Goal: Communication & Community: Participate in discussion

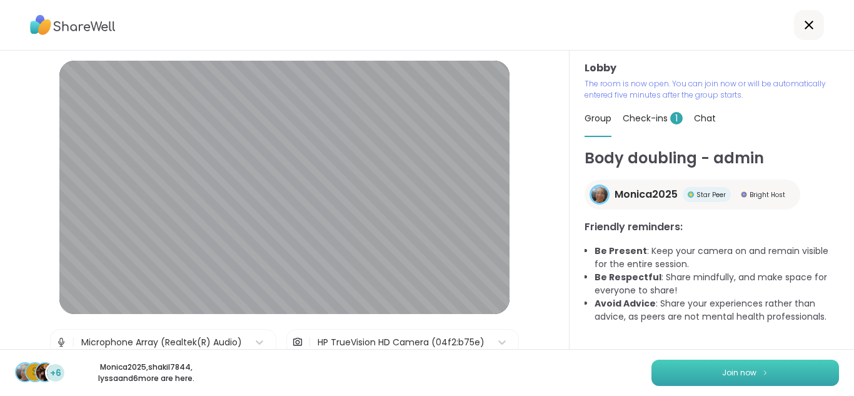
click at [729, 366] on button "Join now" at bounding box center [744, 372] width 187 height 26
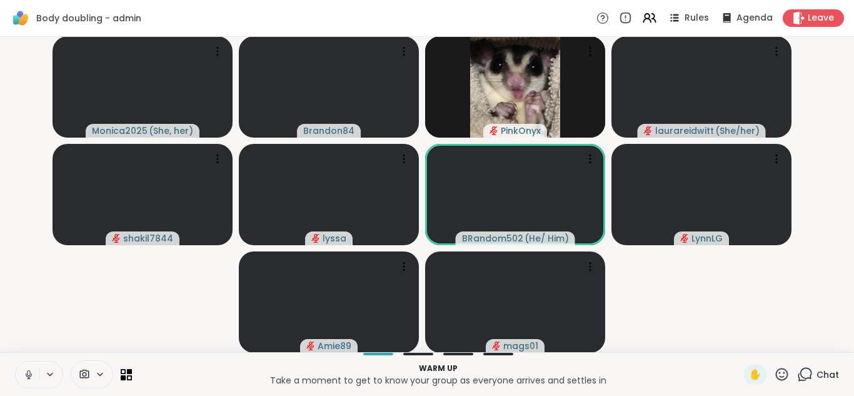
click at [25, 376] on icon at bounding box center [28, 374] width 11 height 11
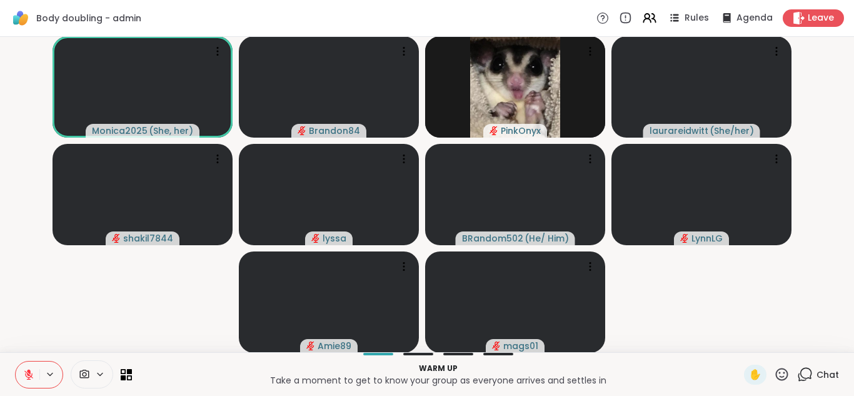
click at [25, 376] on icon at bounding box center [28, 374] width 11 height 11
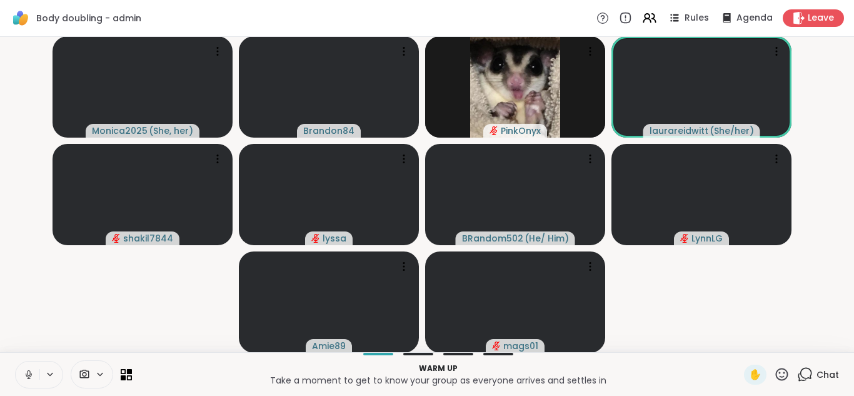
click at [16, 361] on button at bounding box center [28, 374] width 24 height 26
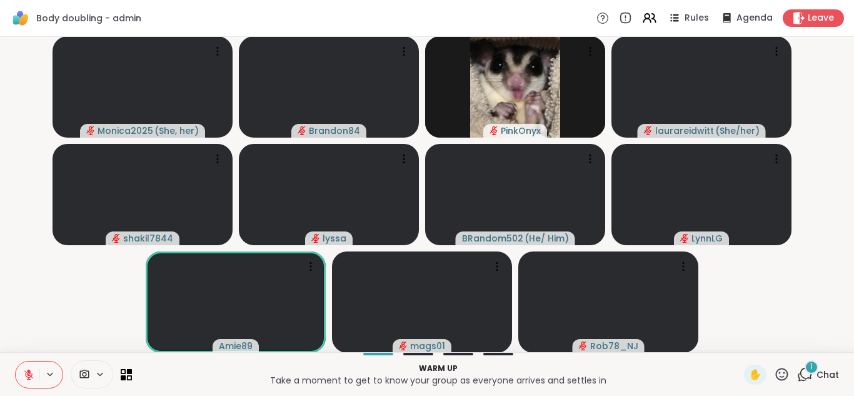
click at [774, 376] on icon at bounding box center [782, 374] width 16 height 16
click at [739, 339] on span "❤️" at bounding box center [745, 341] width 12 height 15
click at [804, 371] on div "1" at bounding box center [811, 367] width 14 height 14
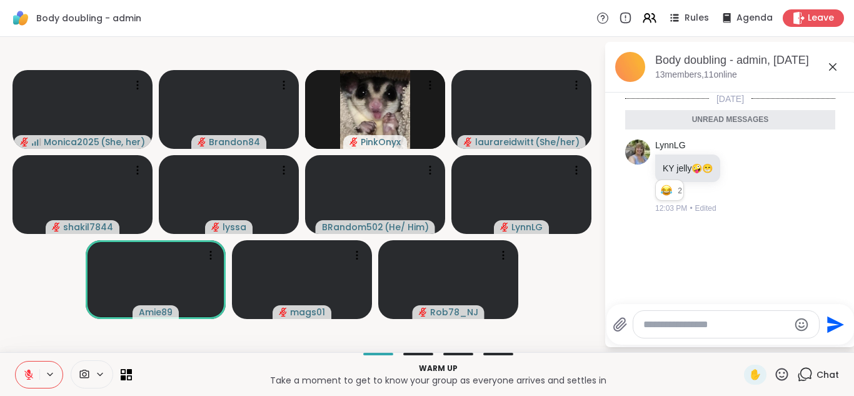
click at [288, 23] on div "Body doubling - admin Rules Agenda Leave" at bounding box center [427, 18] width 854 height 37
drag, startPoint x: 799, startPoint y: 177, endPoint x: 729, endPoint y: 167, distance: 71.3
click at [729, 167] on div "LynnLG KY jelly 🤪 😁 2 2 2 12:03 PM • Edited" at bounding box center [730, 176] width 210 height 84
click at [742, 172] on icon at bounding box center [741, 176] width 11 height 12
click at [691, 161] on div "Select Reaction: Joy" at bounding box center [686, 156] width 11 height 11
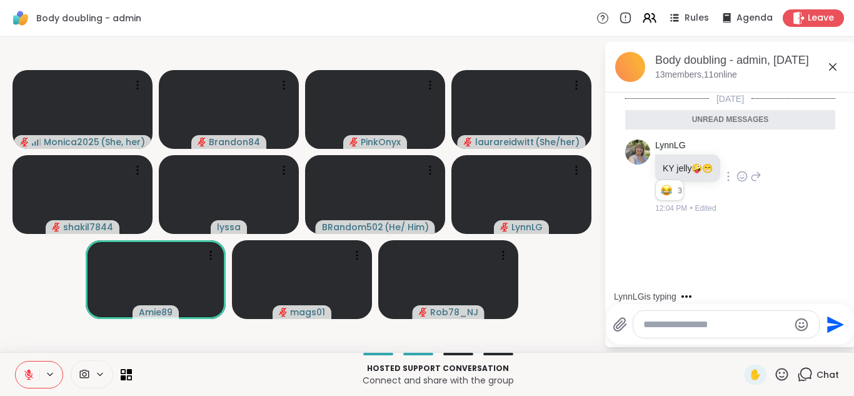
click at [776, 369] on icon at bounding box center [782, 373] width 12 height 12
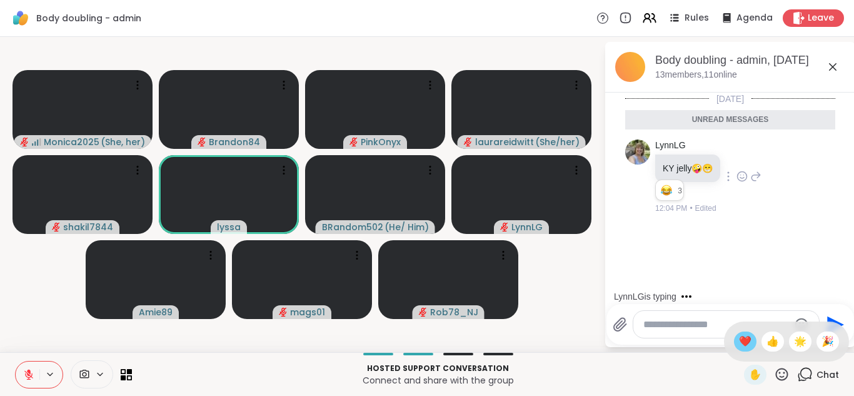
click at [739, 341] on span "❤️" at bounding box center [745, 341] width 12 height 15
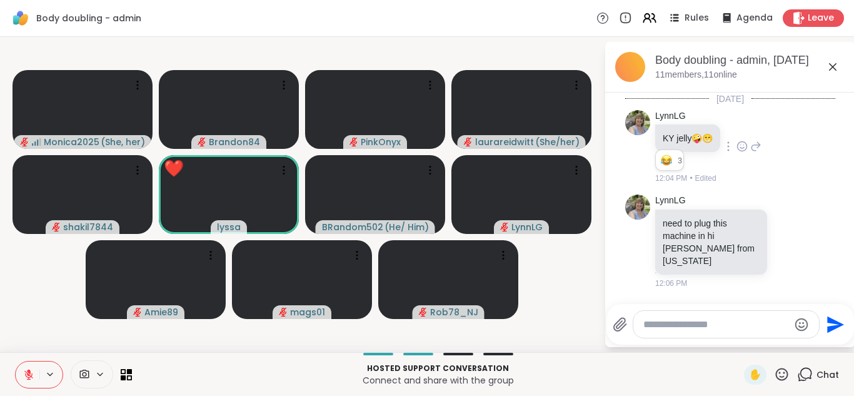
click at [774, 378] on icon at bounding box center [782, 374] width 16 height 16
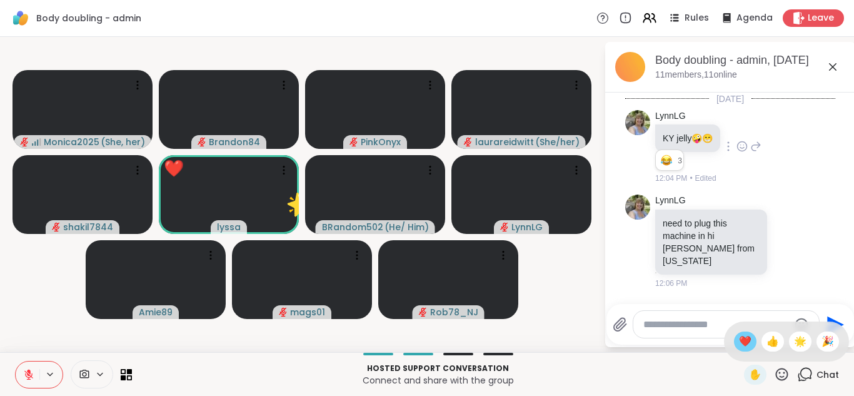
click at [739, 341] on span "❤️" at bounding box center [745, 341] width 12 height 15
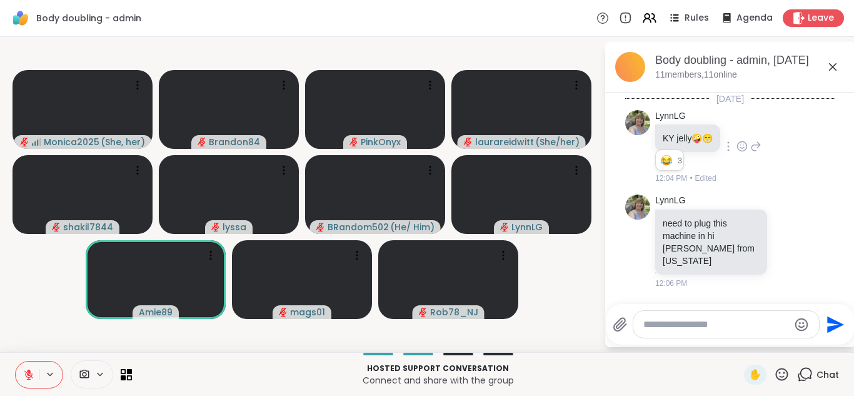
click at [24, 369] on icon at bounding box center [28, 374] width 11 height 11
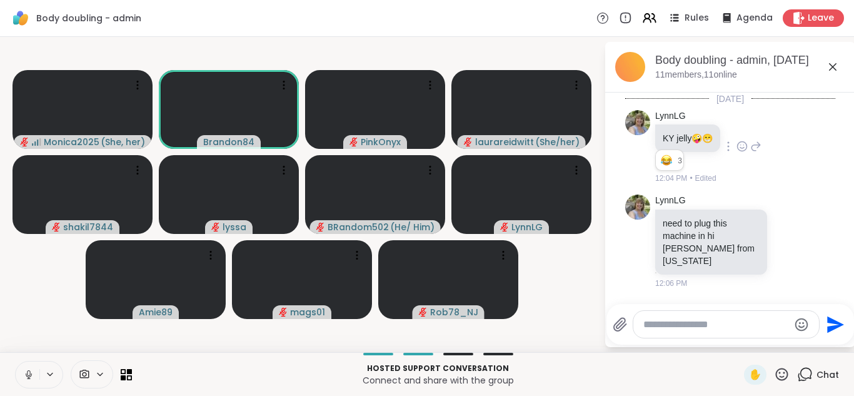
click at [24, 369] on icon at bounding box center [28, 374] width 11 height 11
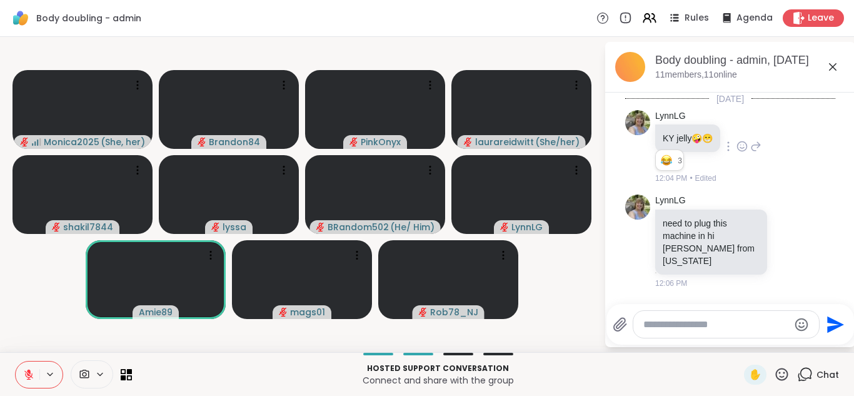
click at [24, 369] on icon at bounding box center [28, 374] width 11 height 11
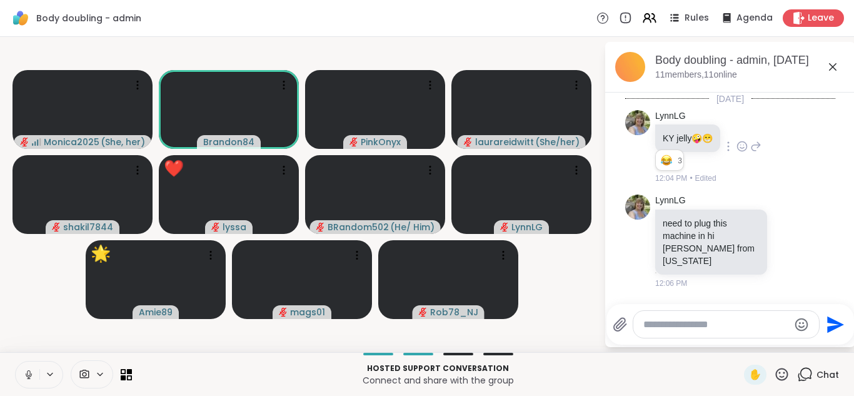
click at [24, 369] on icon at bounding box center [28, 374] width 11 height 11
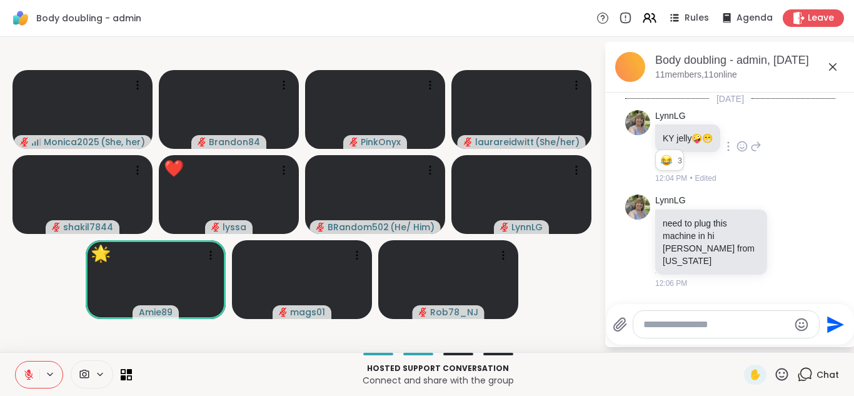
click at [24, 369] on icon at bounding box center [28, 374] width 11 height 11
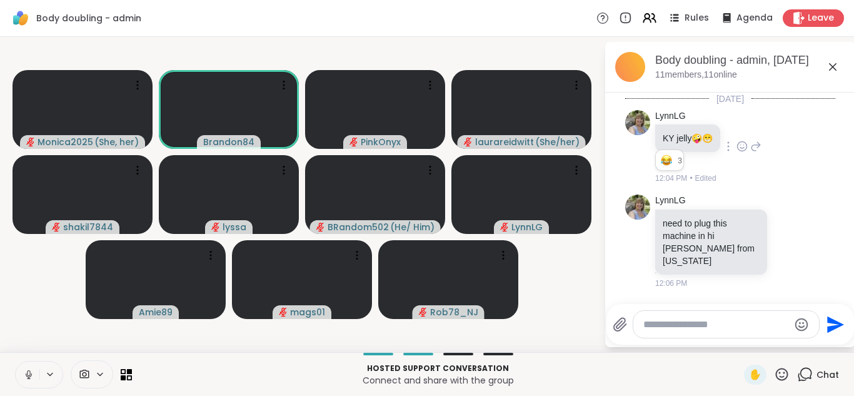
click at [24, 369] on icon at bounding box center [28, 374] width 11 height 11
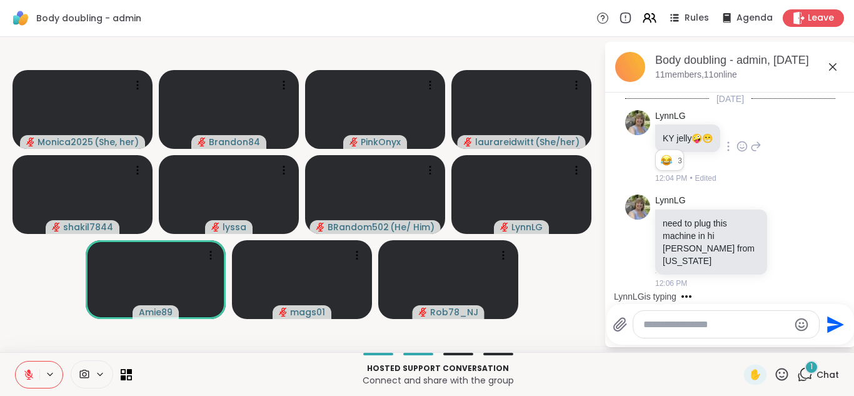
scroll to position [76, 0]
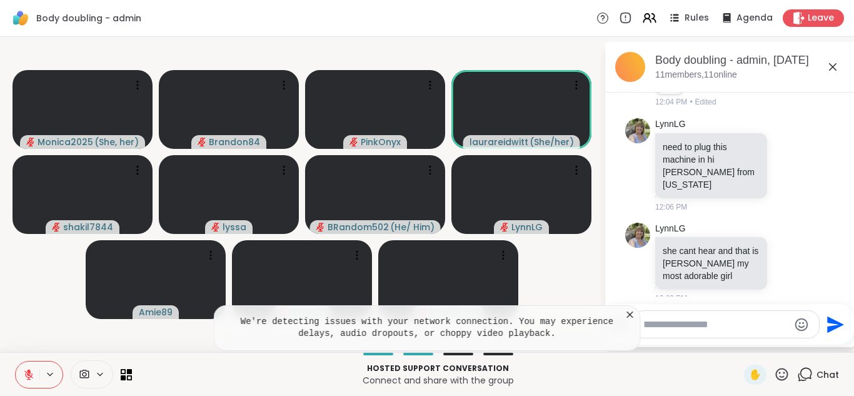
click at [774, 372] on icon at bounding box center [782, 374] width 16 height 16
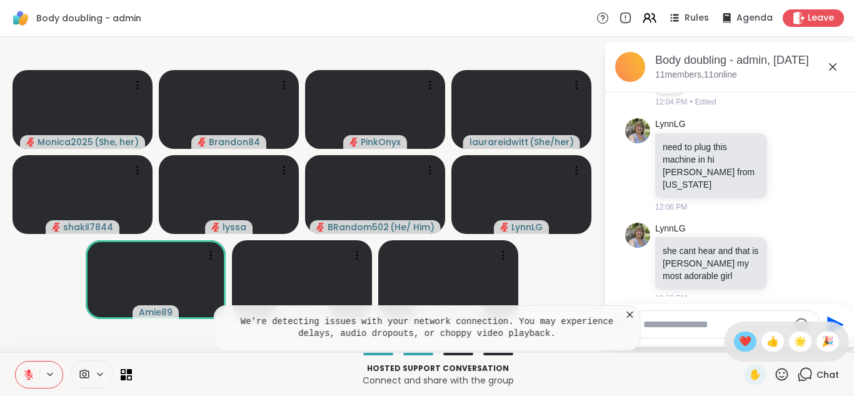
scroll to position [94, 0]
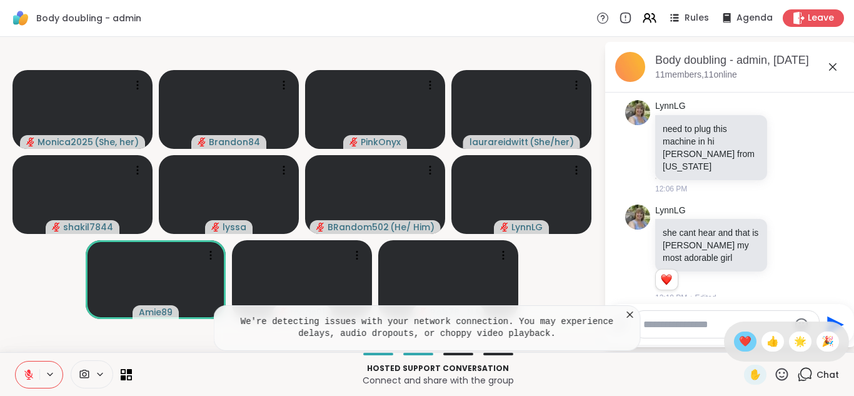
click at [739, 339] on span "❤️" at bounding box center [745, 341] width 12 height 15
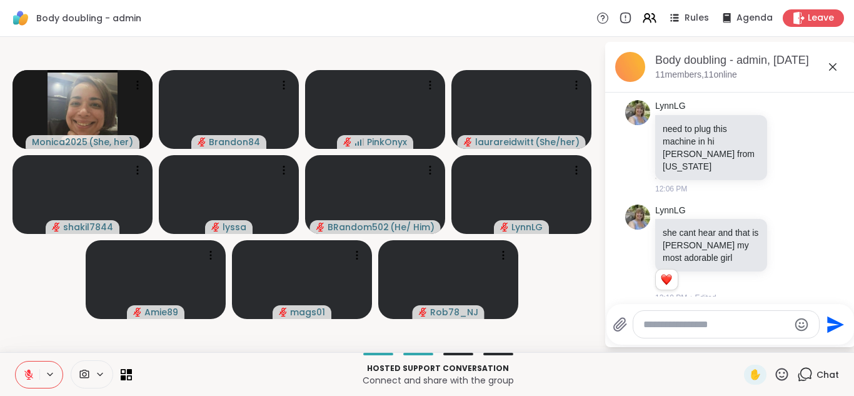
click at [52, 316] on video-player-container "Monica2025 ( She, her ) Brandon84 PinkOnyx laurareidwitt ( She/her ) shakil7844…" at bounding box center [301, 194] width 589 height 305
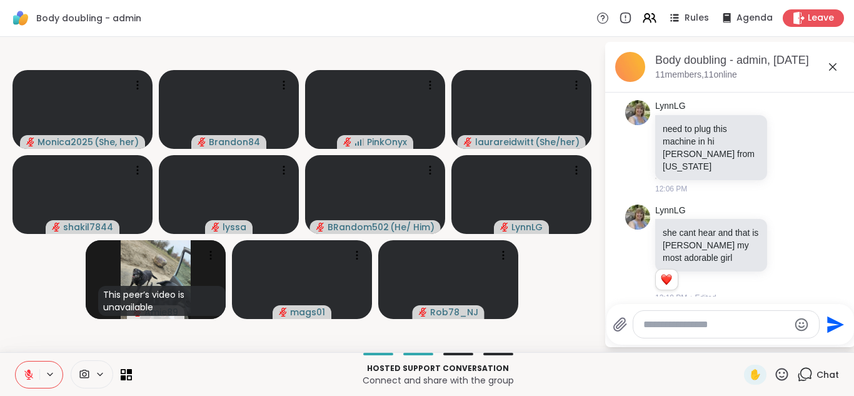
click at [24, 374] on icon at bounding box center [28, 374] width 11 height 11
click at [31, 369] on icon at bounding box center [28, 374] width 11 height 11
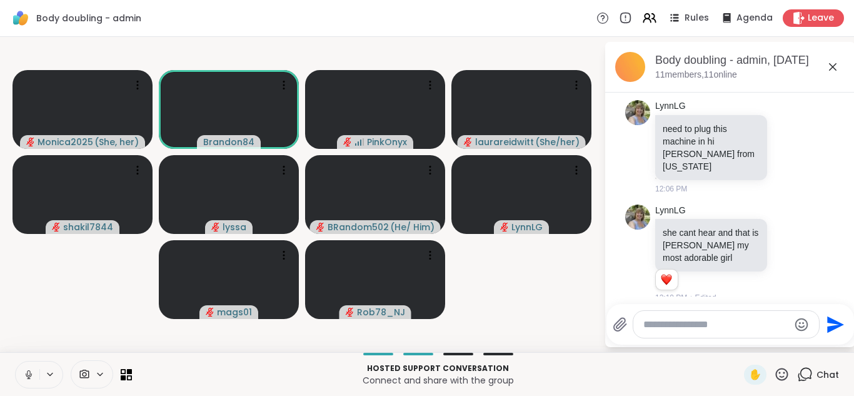
click at [16, 361] on button at bounding box center [28, 374] width 24 height 26
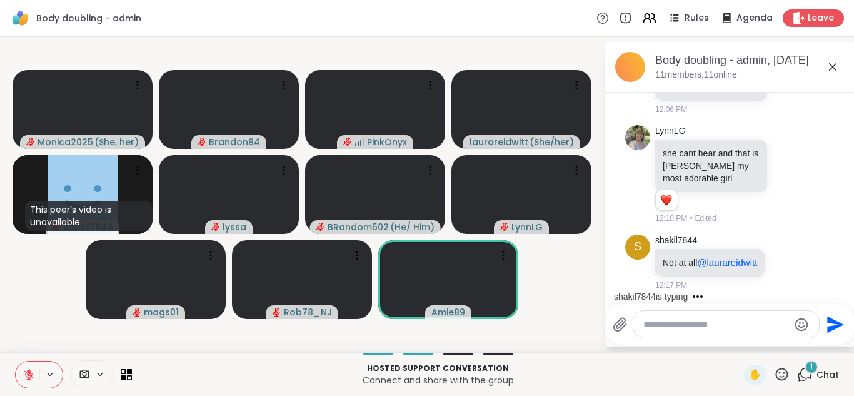
scroll to position [240, 0]
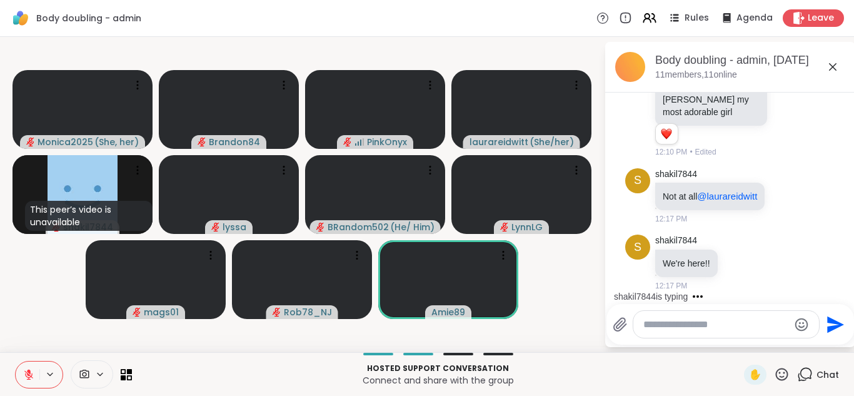
click at [776, 376] on icon at bounding box center [782, 373] width 12 height 12
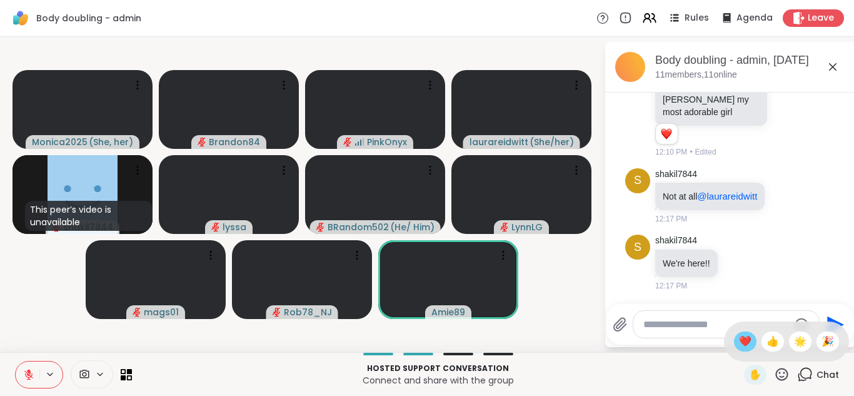
click at [739, 334] on span "❤️" at bounding box center [745, 341] width 12 height 15
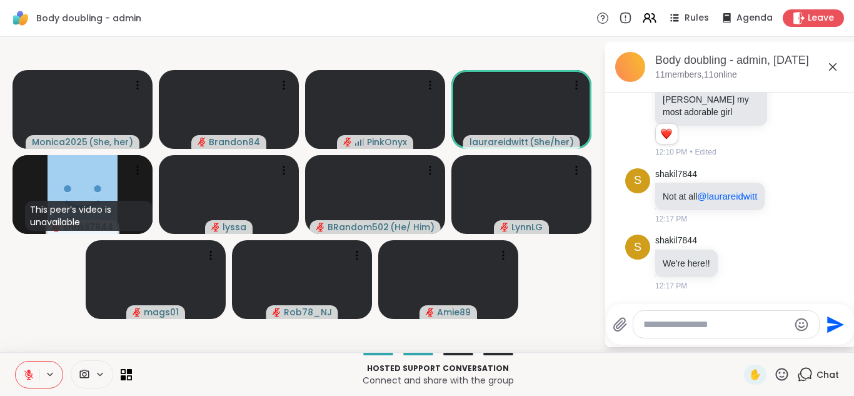
click at [774, 370] on icon at bounding box center [782, 374] width 16 height 16
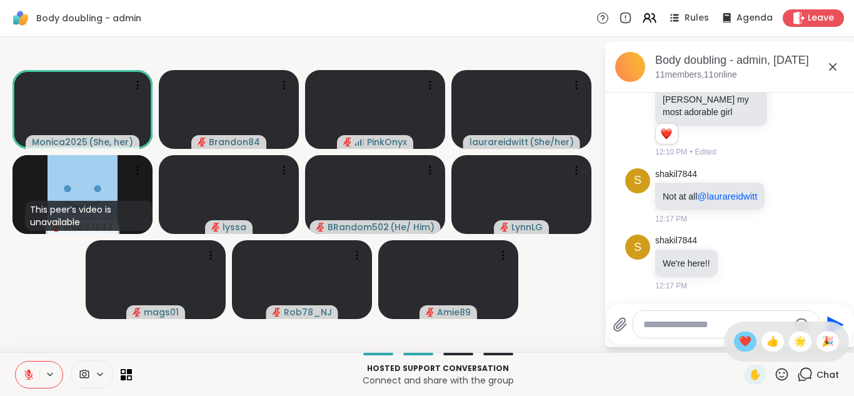
click at [739, 339] on span "❤️" at bounding box center [745, 341] width 12 height 15
click at [26, 374] on icon at bounding box center [28, 374] width 9 height 9
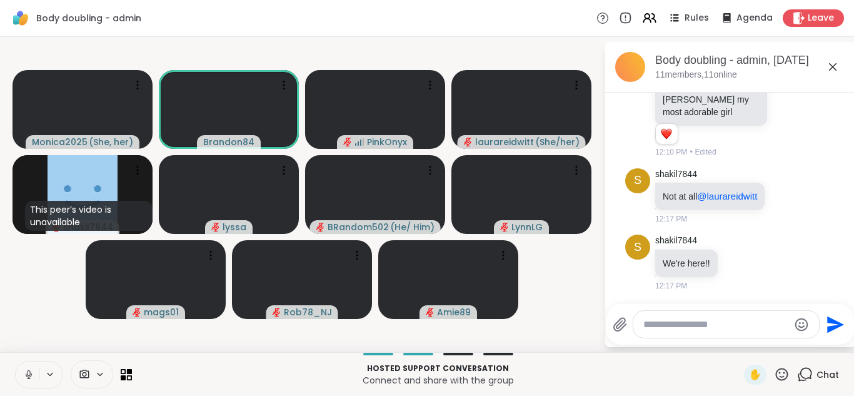
click at [26, 374] on icon at bounding box center [28, 374] width 11 height 11
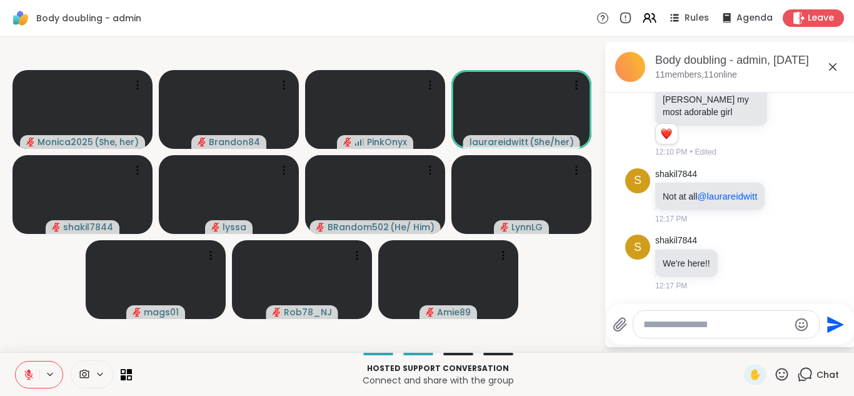
click at [776, 376] on icon at bounding box center [782, 373] width 12 height 12
click at [739, 346] on span "❤️" at bounding box center [745, 341] width 12 height 15
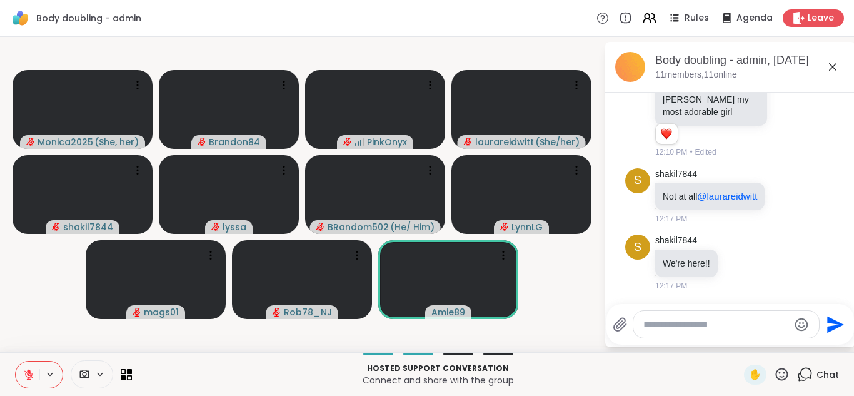
click at [776, 372] on icon at bounding box center [782, 373] width 12 height 12
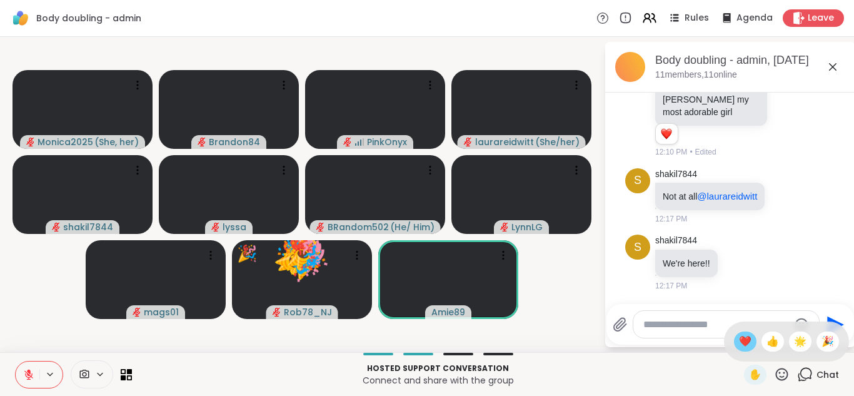
click at [739, 337] on span "❤️" at bounding box center [745, 341] width 12 height 15
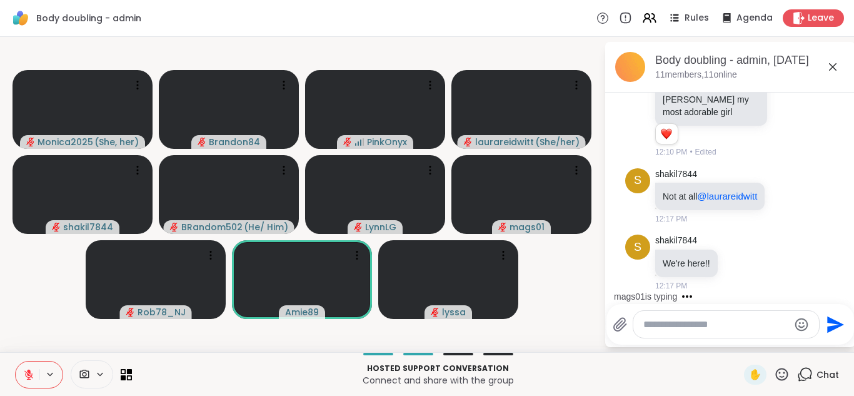
click at [20, 367] on button at bounding box center [28, 374] width 24 height 26
click at [20, 367] on button at bounding box center [27, 374] width 26 height 26
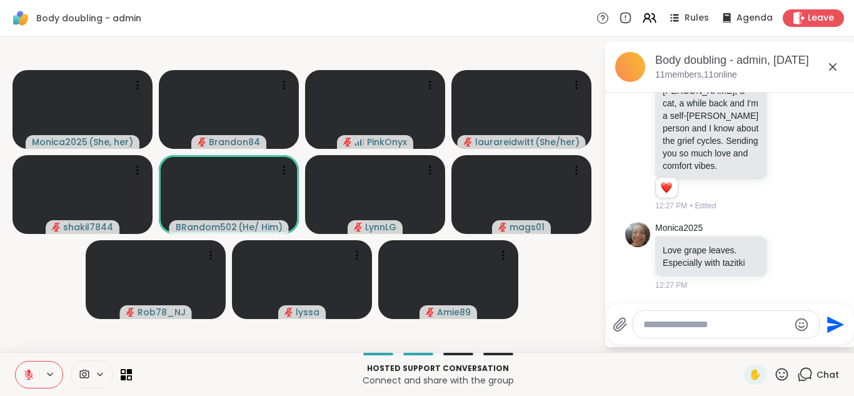
scroll to position [749, 0]
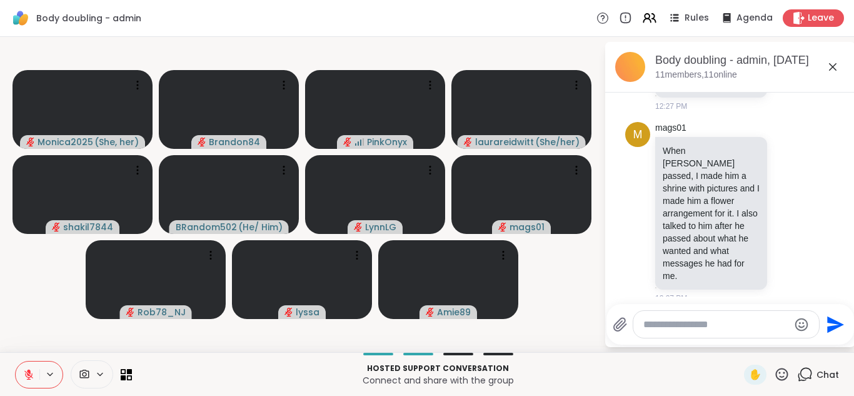
click at [22, 367] on button at bounding box center [28, 374] width 24 height 26
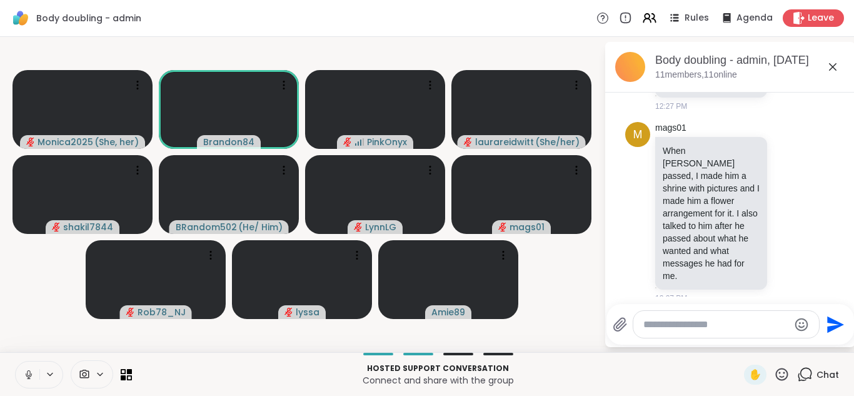
click at [22, 367] on button at bounding box center [28, 374] width 24 height 26
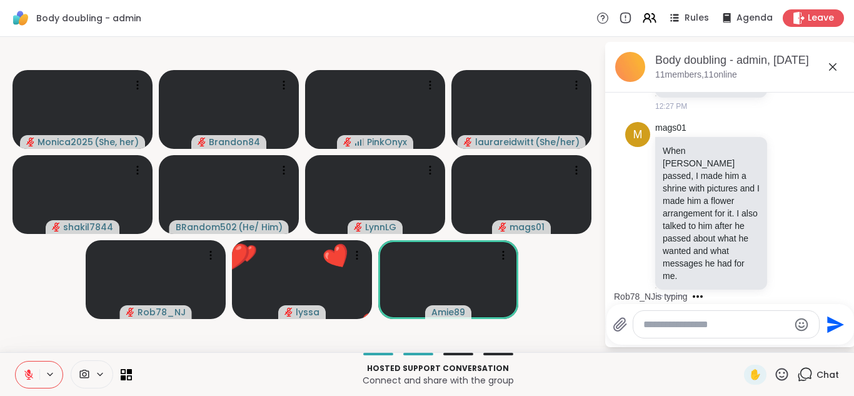
scroll to position [854, 0]
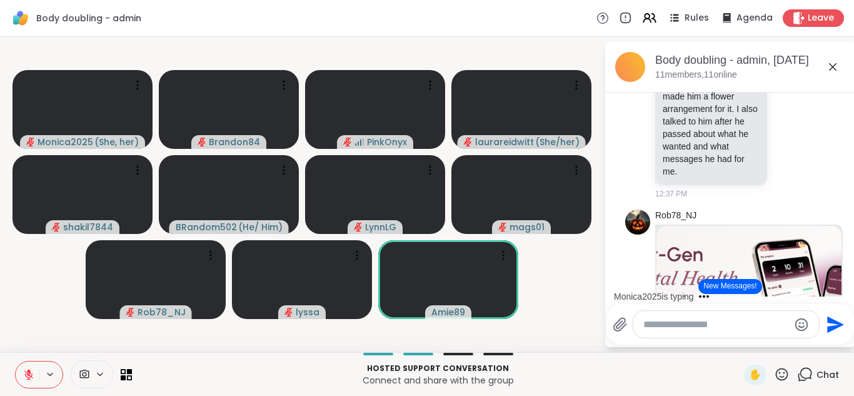
click at [30, 371] on icon at bounding box center [29, 371] width 4 height 5
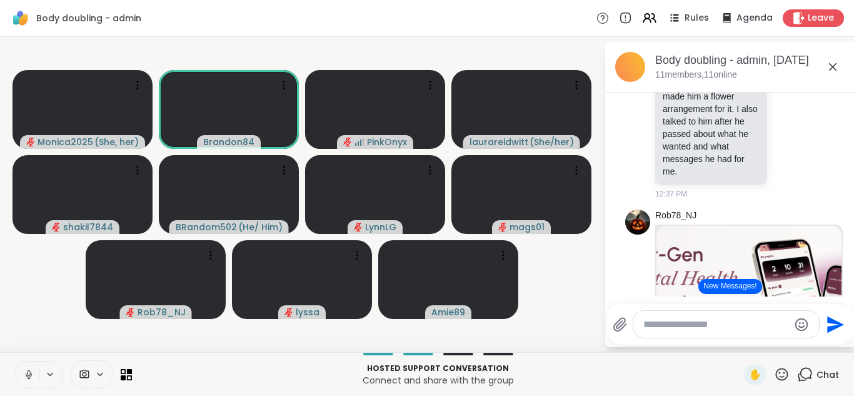
click at [30, 371] on icon at bounding box center [28, 373] width 3 height 6
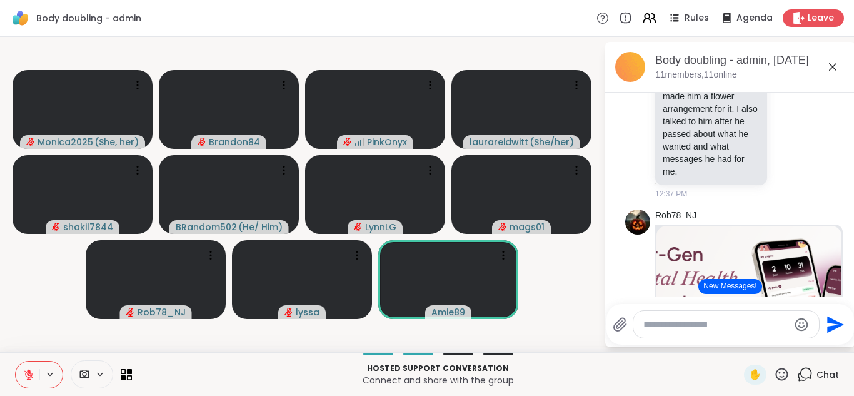
click at [30, 371] on icon at bounding box center [29, 371] width 4 height 5
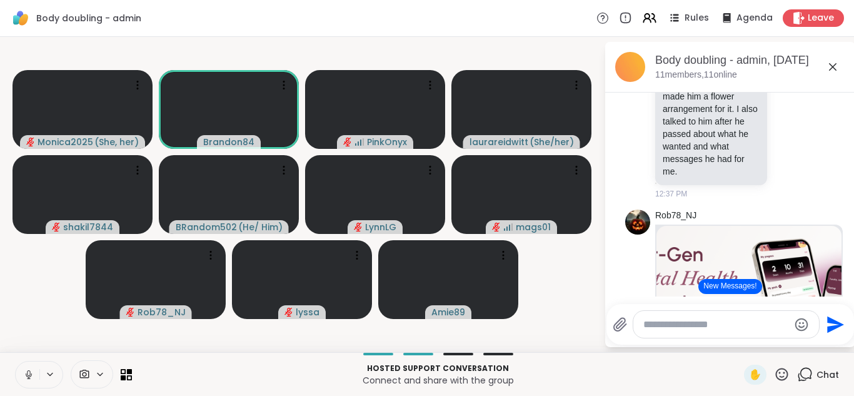
click at [30, 371] on icon at bounding box center [28, 373] width 3 height 6
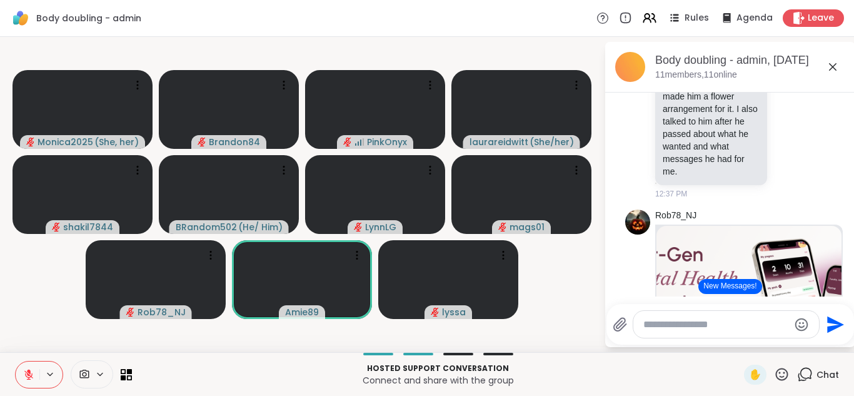
click at [30, 371] on icon at bounding box center [29, 371] width 4 height 5
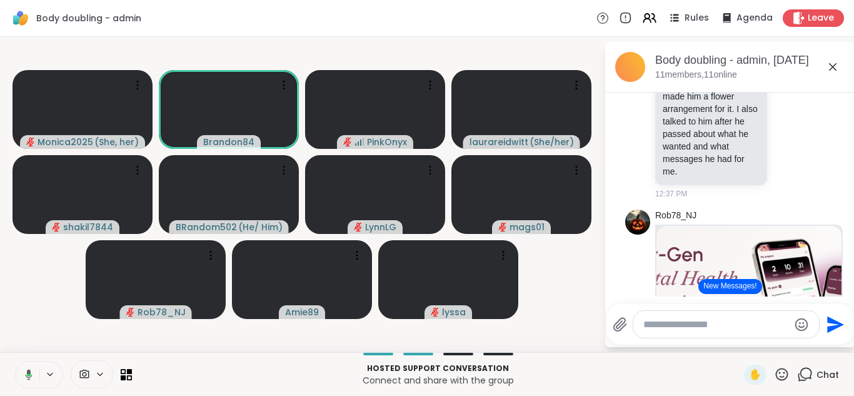
click at [14, 361] on button at bounding box center [27, 374] width 26 height 26
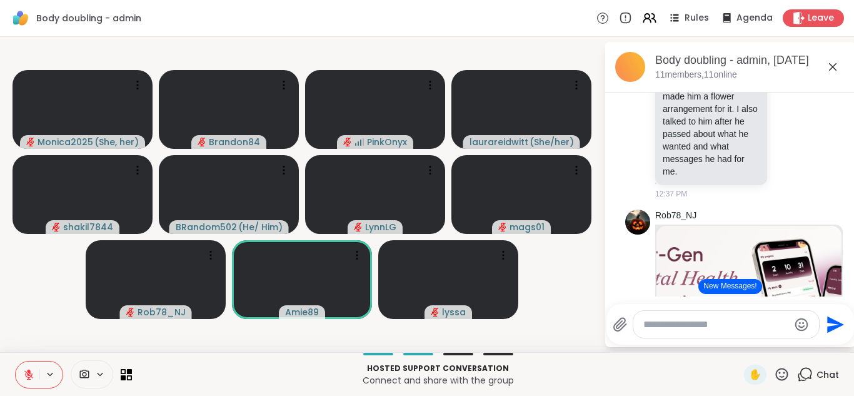
click at [16, 361] on button at bounding box center [28, 374] width 24 height 26
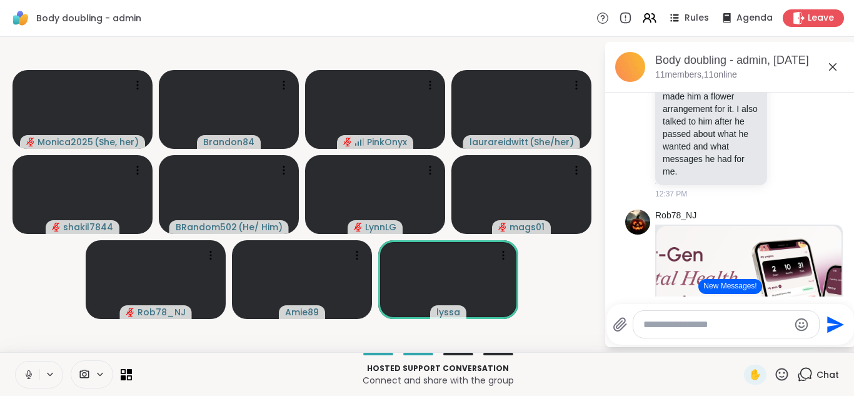
click at [16, 361] on button at bounding box center [28, 374] width 24 height 26
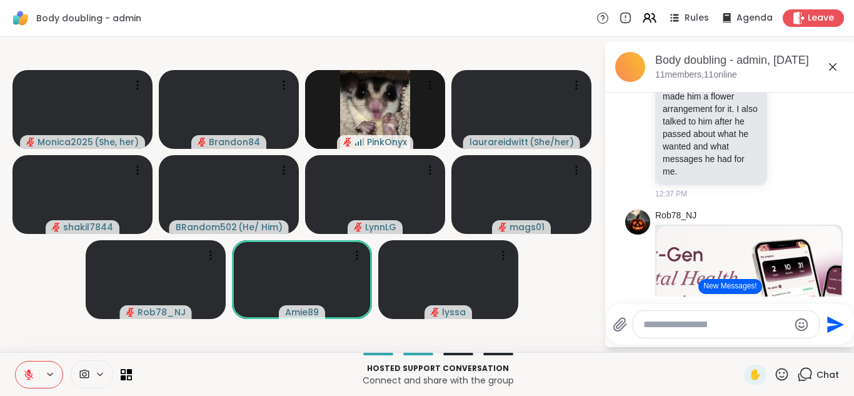
click at [16, 361] on button at bounding box center [28, 374] width 24 height 26
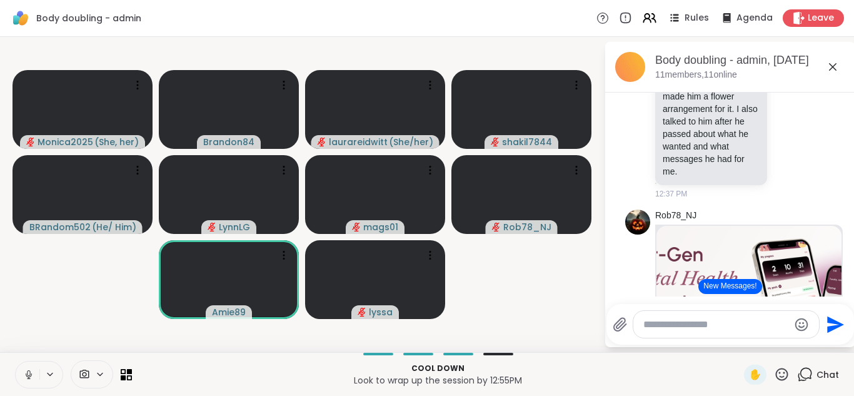
click at [16, 361] on button at bounding box center [28, 374] width 24 height 26
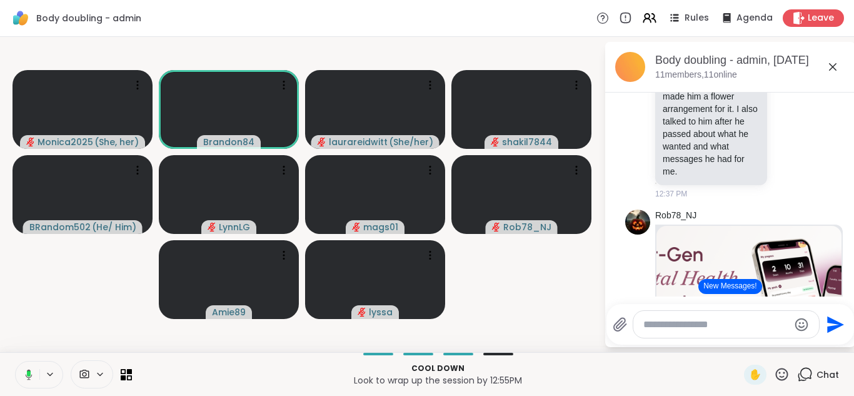
click at [14, 361] on button at bounding box center [27, 374] width 26 height 26
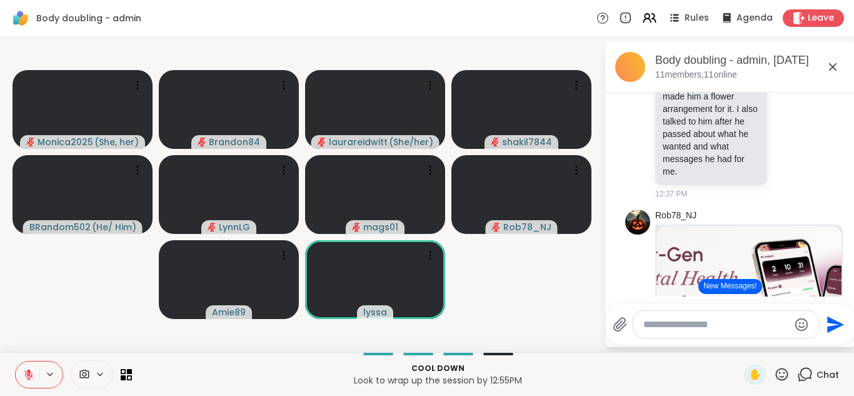
click at [30, 371] on icon at bounding box center [29, 371] width 4 height 5
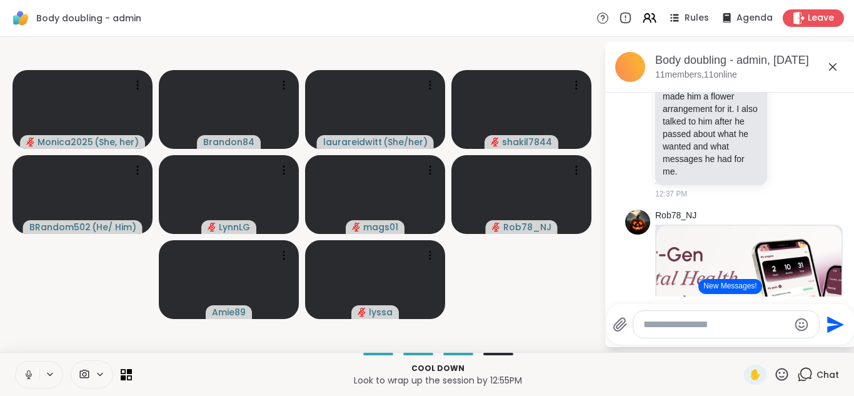
click at [30, 371] on icon at bounding box center [28, 373] width 3 height 6
click at [30, 371] on icon at bounding box center [29, 371] width 4 height 5
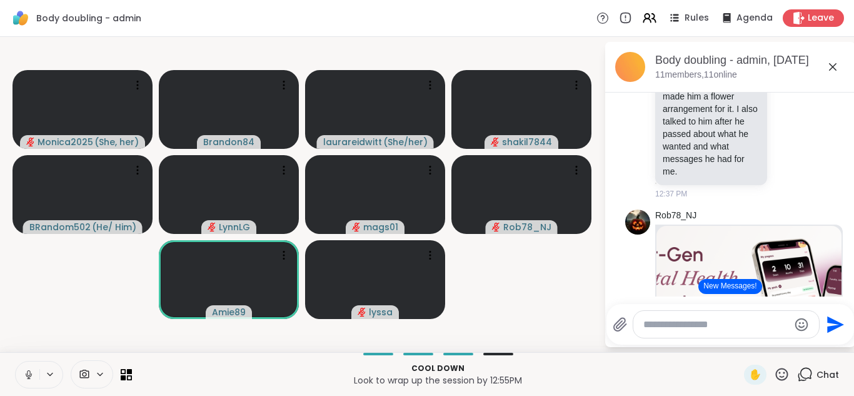
click at [30, 371] on icon at bounding box center [28, 373] width 3 height 6
click at [16, 361] on button at bounding box center [28, 374] width 24 height 26
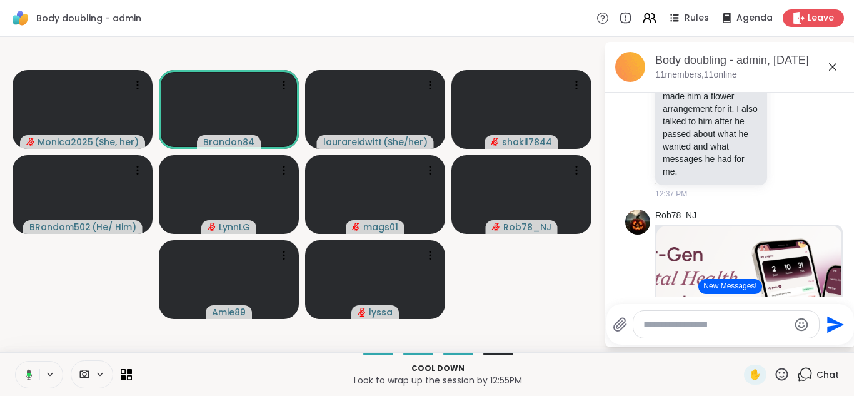
click at [14, 361] on button at bounding box center [27, 374] width 26 height 26
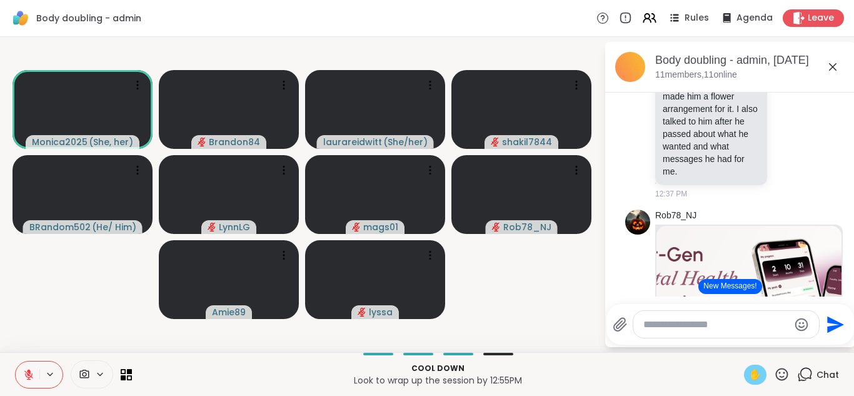
click at [749, 369] on span "✋" at bounding box center [755, 374] width 12 height 15
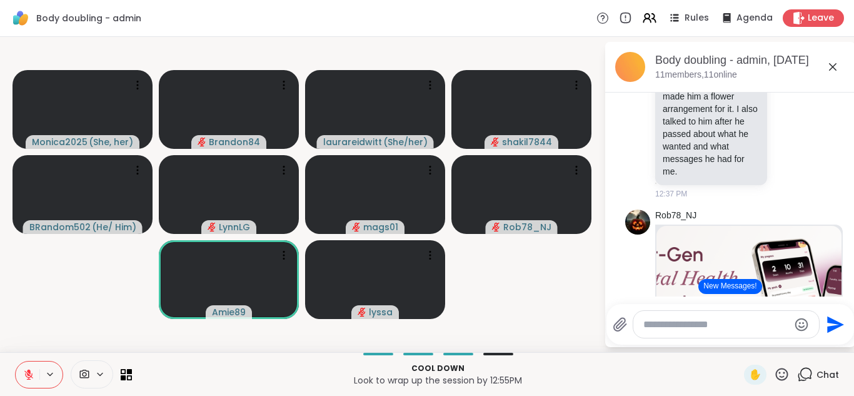
click at [22, 369] on button at bounding box center [28, 374] width 24 height 26
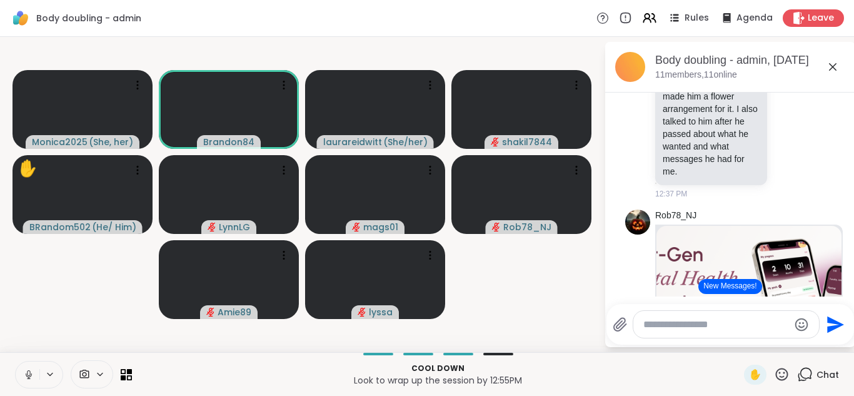
click at [16, 361] on button at bounding box center [28, 374] width 24 height 26
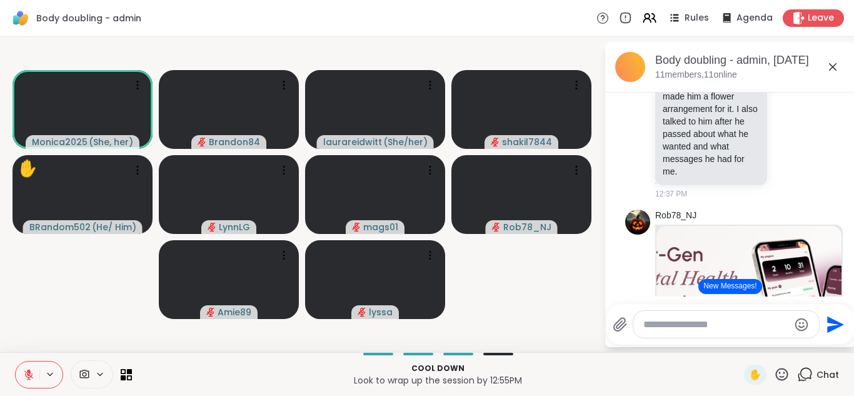
click at [724, 286] on button "New Messages!" at bounding box center [729, 286] width 63 height 15
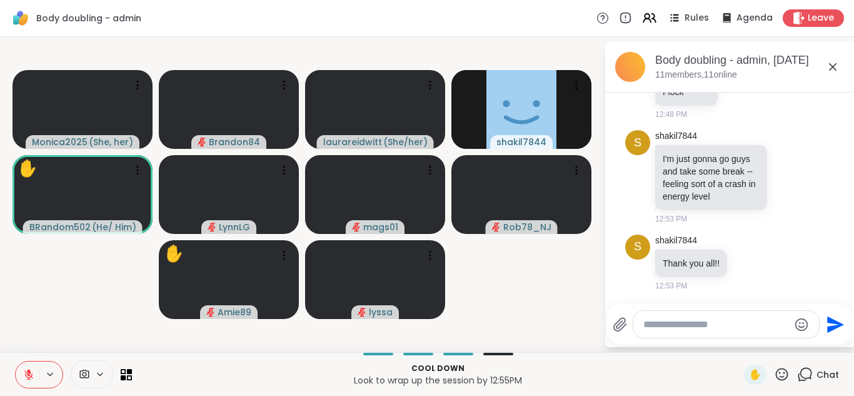
click at [26, 372] on icon at bounding box center [28, 374] width 11 height 11
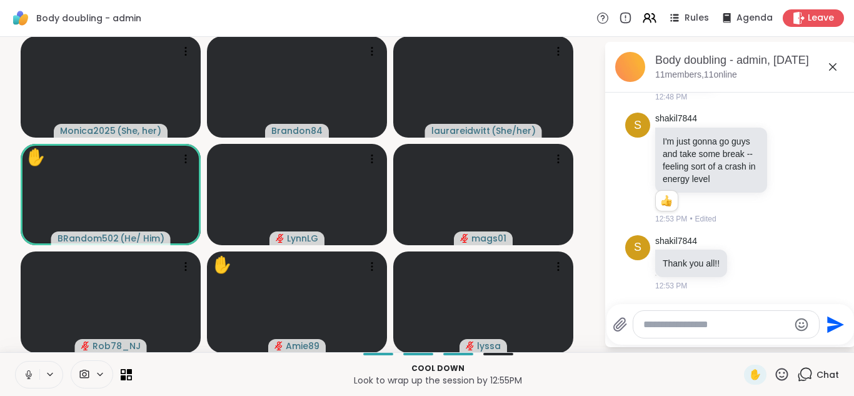
click at [26, 372] on icon at bounding box center [28, 374] width 11 height 11
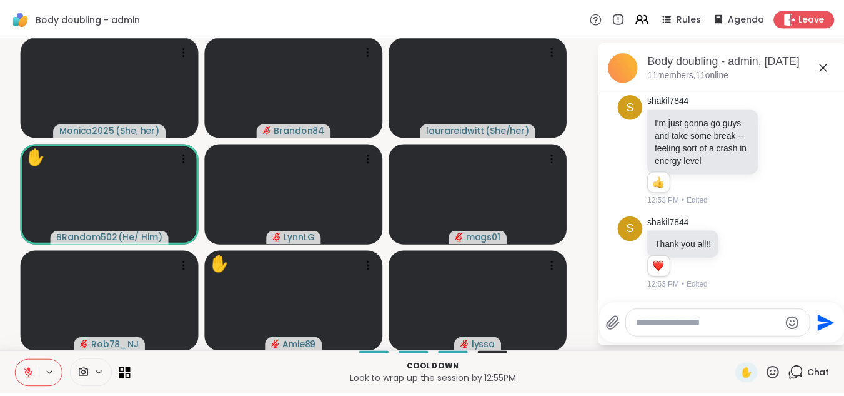
scroll to position [1878, 0]
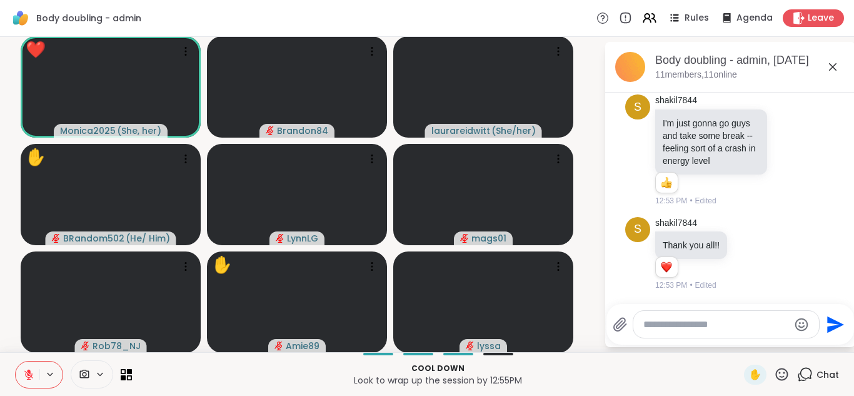
click at [26, 372] on icon at bounding box center [28, 374] width 11 height 11
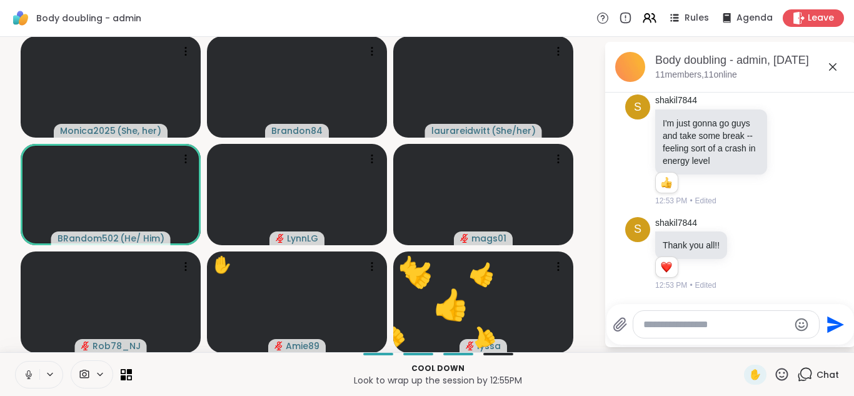
click at [26, 372] on icon at bounding box center [28, 374] width 11 height 11
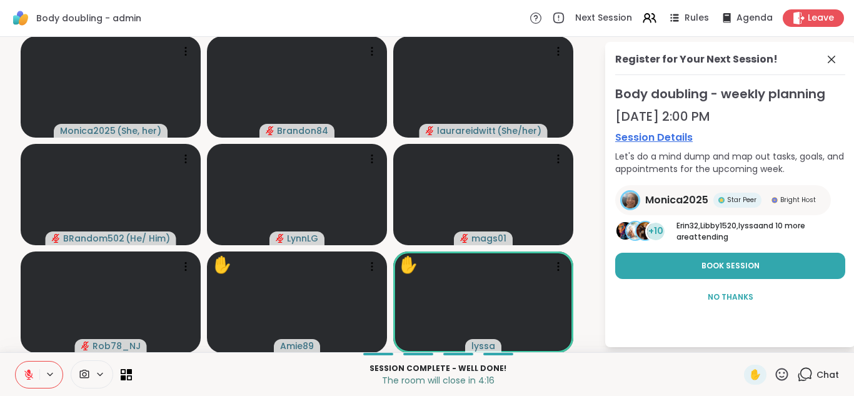
click at [26, 372] on icon at bounding box center [28, 374] width 11 height 11
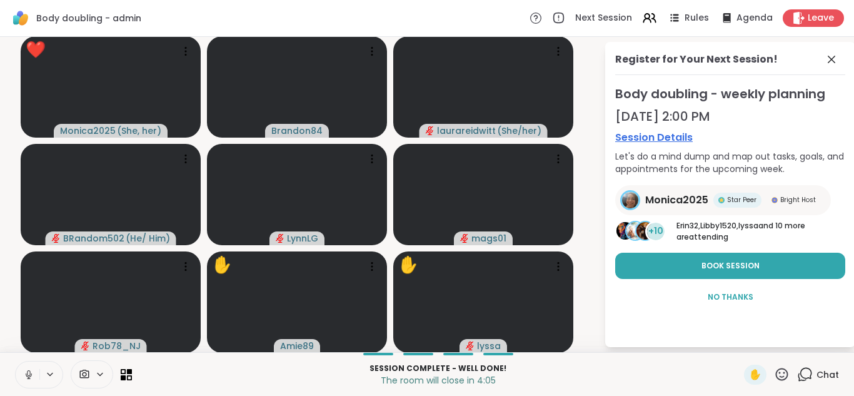
click at [26, 372] on icon at bounding box center [28, 374] width 11 height 11
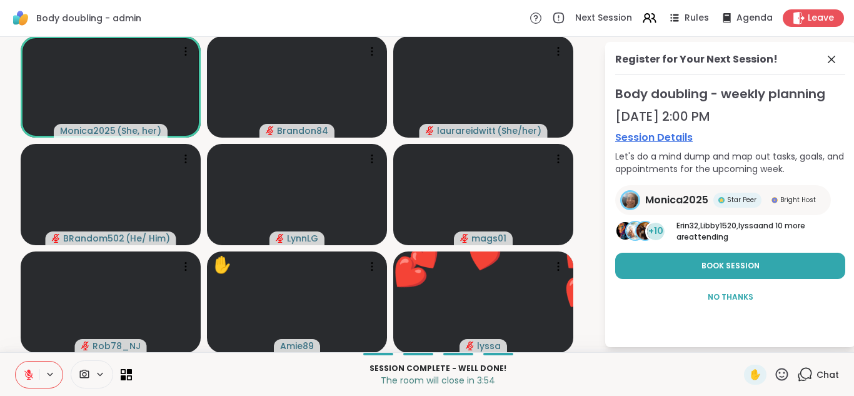
click at [26, 372] on icon at bounding box center [28, 374] width 11 height 11
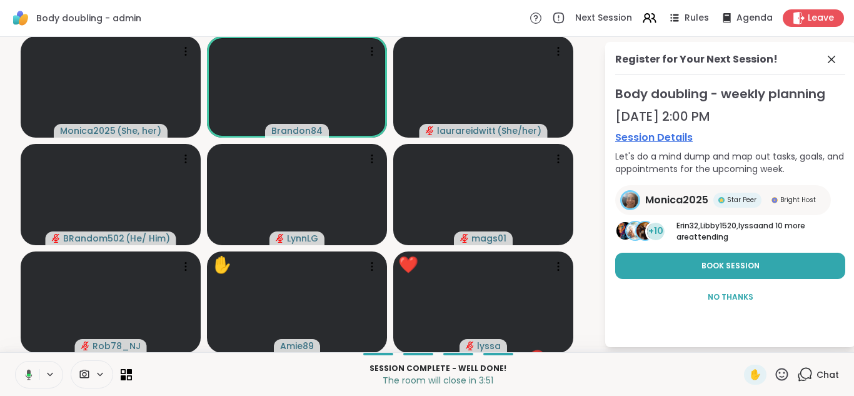
click at [26, 372] on icon at bounding box center [26, 374] width 11 height 11
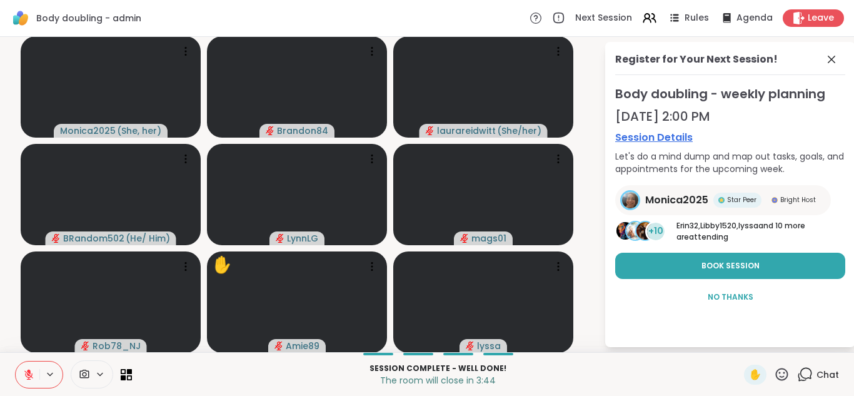
click at [26, 372] on icon at bounding box center [28, 374] width 11 height 11
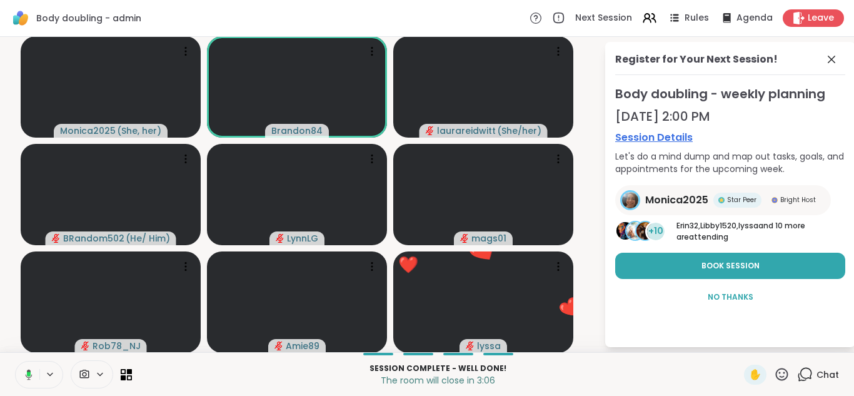
click at [26, 372] on icon at bounding box center [26, 374] width 11 height 11
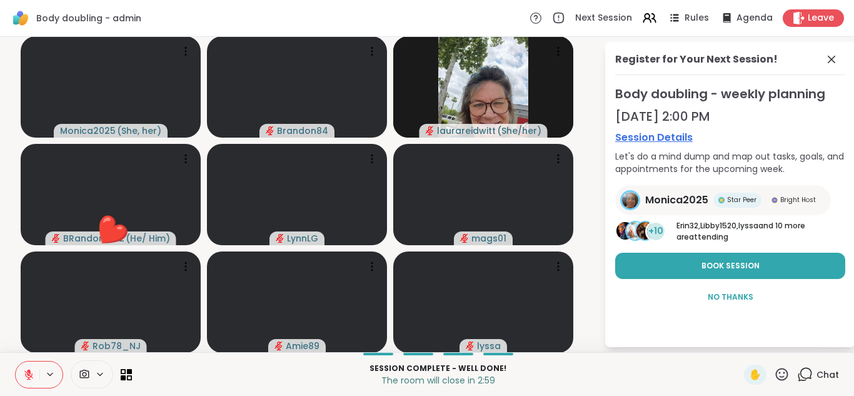
click at [26, 372] on icon at bounding box center [28, 374] width 11 height 11
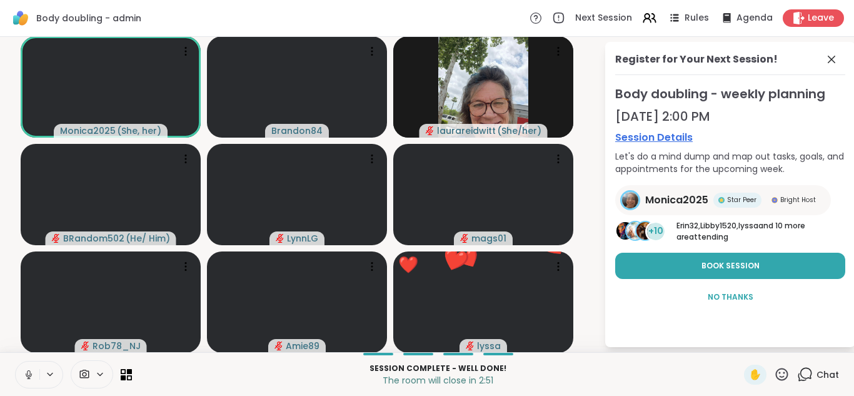
click at [26, 372] on icon at bounding box center [28, 374] width 11 height 11
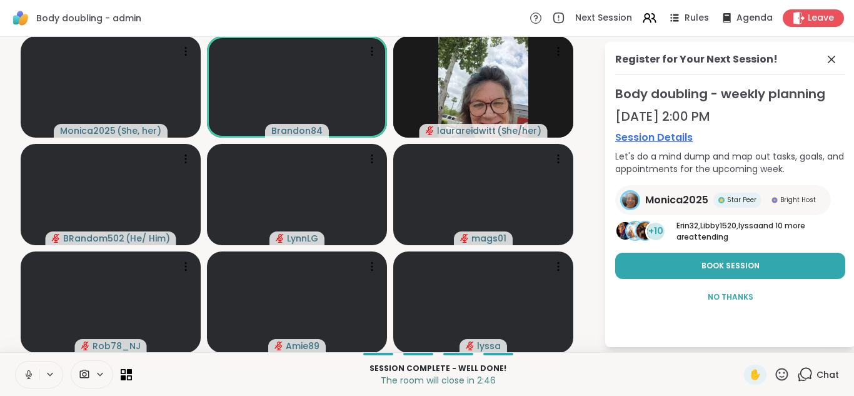
click at [26, 372] on icon at bounding box center [28, 374] width 11 height 11
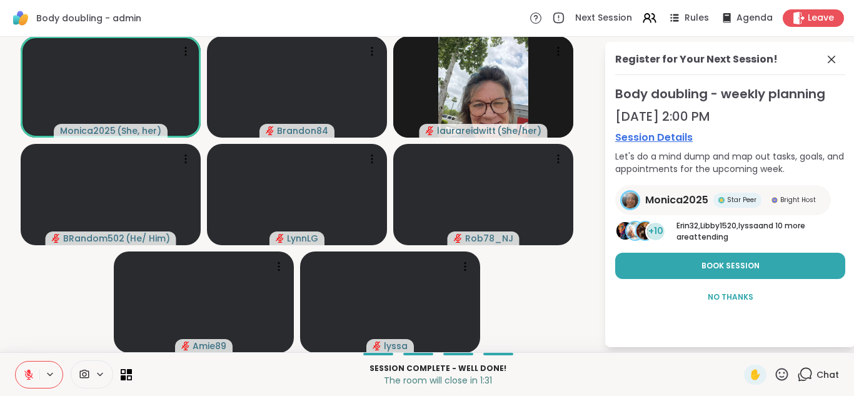
click at [26, 372] on icon at bounding box center [28, 374] width 11 height 11
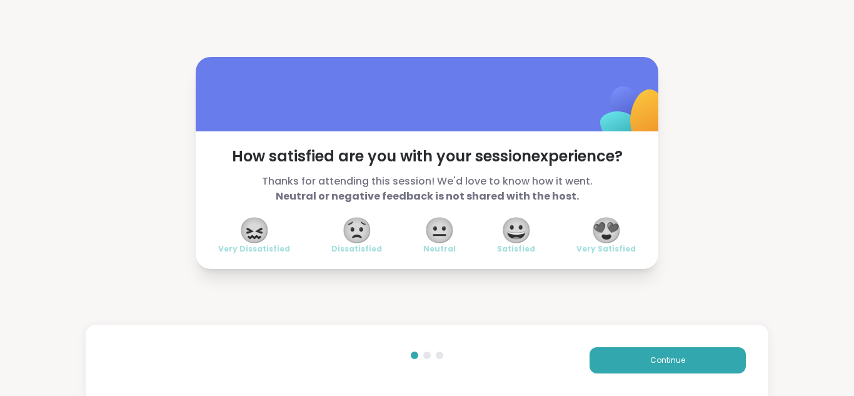
click at [592, 229] on span "😍" at bounding box center [606, 230] width 31 height 22
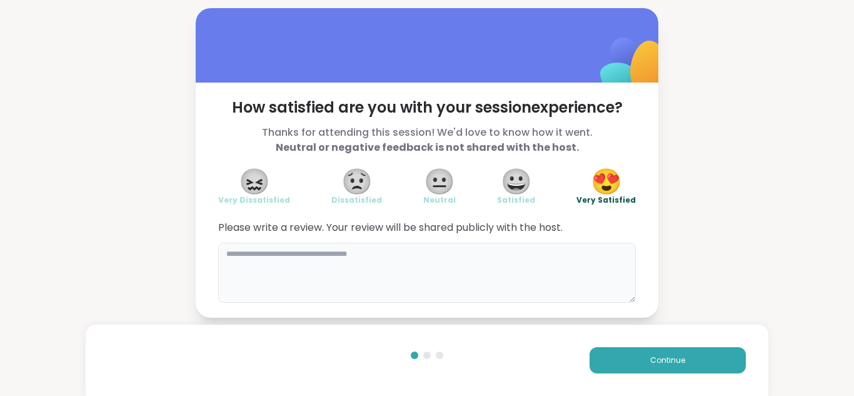
click at [365, 257] on textarea at bounding box center [426, 272] width 417 height 60
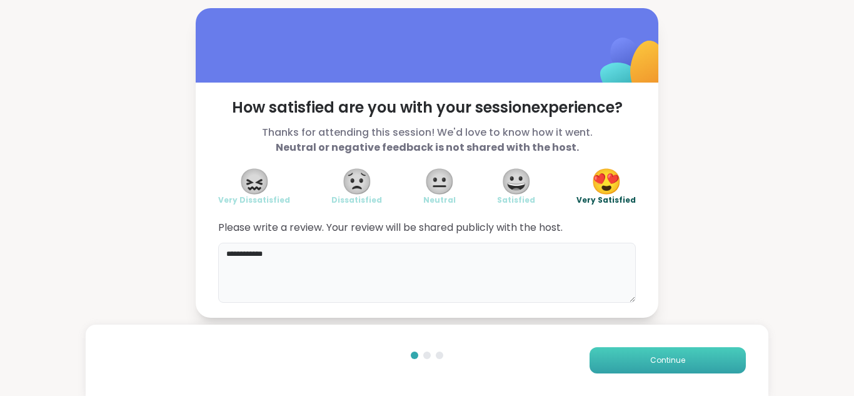
type textarea "**********"
click at [664, 364] on span "Continue" at bounding box center [667, 359] width 35 height 11
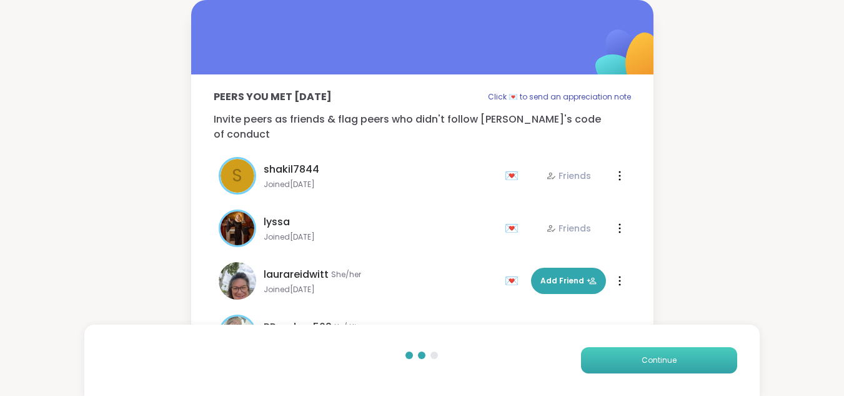
click at [699, 361] on button "Continue" at bounding box center [659, 360] width 156 height 26
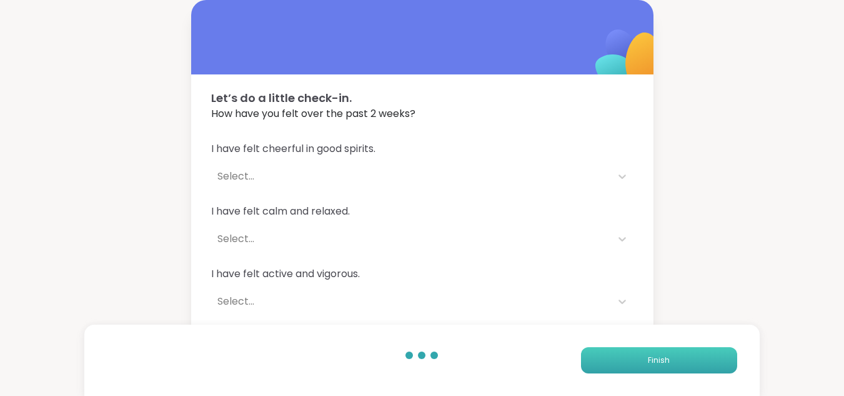
click at [699, 361] on button "Finish" at bounding box center [659, 360] width 156 height 26
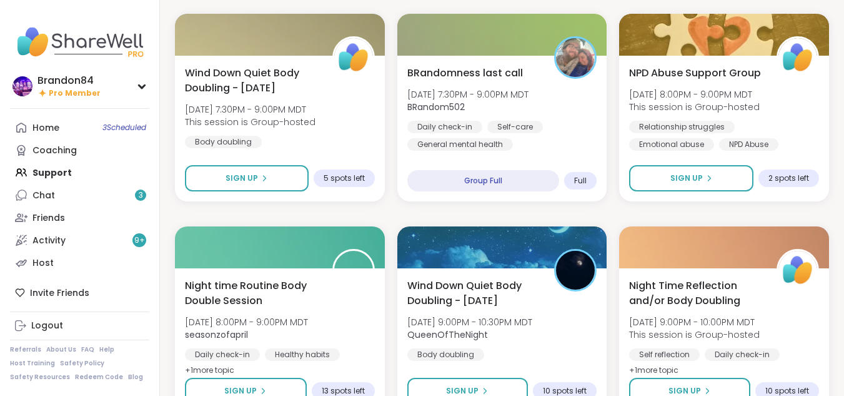
scroll to position [2357, 0]
